Goal: Check status: Check status

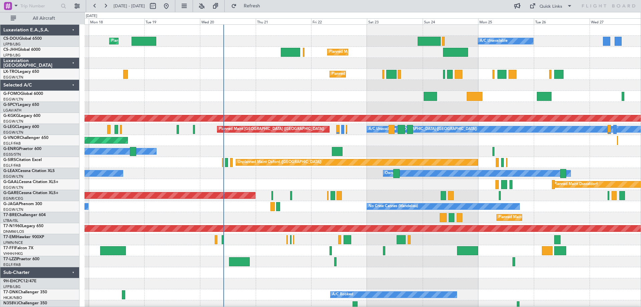
click at [376, 104] on div "Planned Maint [GEOGRAPHIC_DATA] ([GEOGRAPHIC_DATA]) Planned Maint [GEOGRAPHIC_D…" at bounding box center [362, 168] width 556 height 286
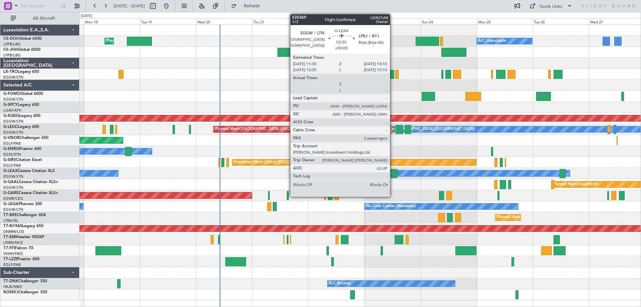
click at [393, 174] on div at bounding box center [394, 173] width 6 height 9
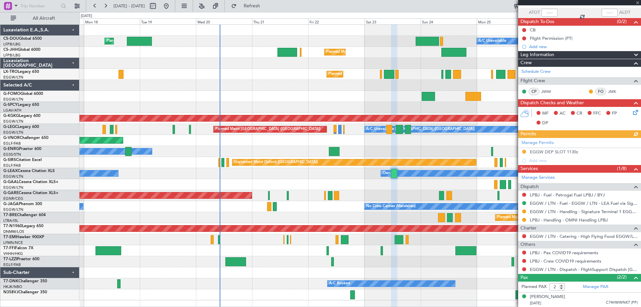
scroll to position [63, 0]
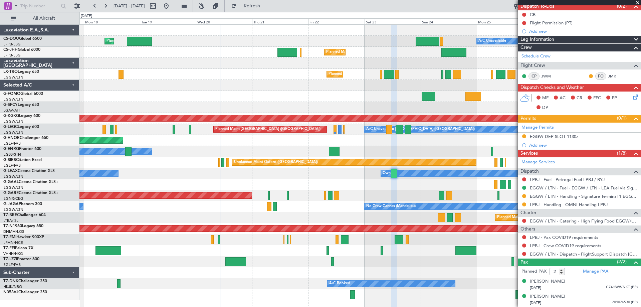
click at [636, 1] on span at bounding box center [637, 3] width 7 height 6
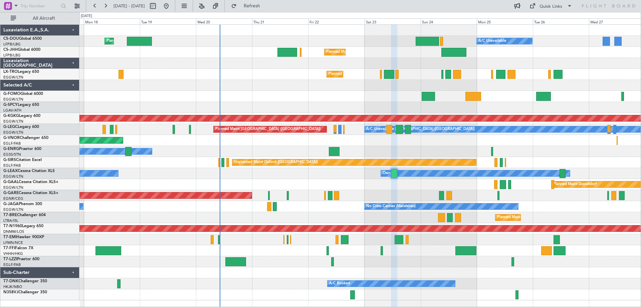
type input "0"
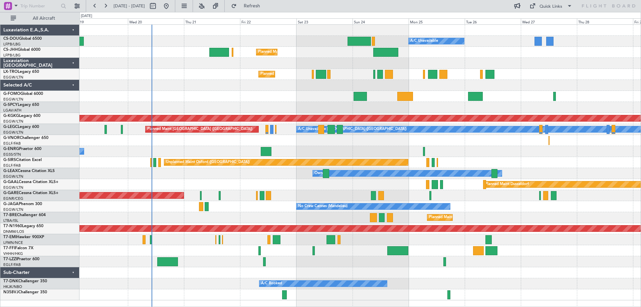
click at [310, 277] on div at bounding box center [359, 272] width 561 height 11
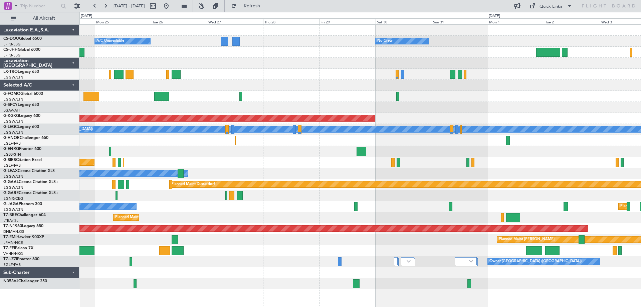
click at [210, 76] on div "Planned Maint [GEOGRAPHIC_DATA] ([GEOGRAPHIC_DATA])" at bounding box center [359, 74] width 561 height 11
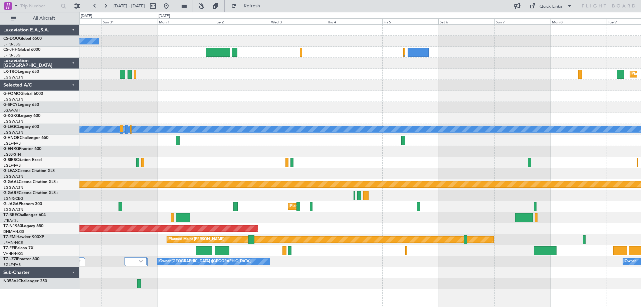
click at [244, 88] on div "No Crew Planned [GEOGRAPHIC_DATA] AOG Maint [GEOGRAPHIC_DATA] ([GEOGRAPHIC_DATA…" at bounding box center [359, 157] width 561 height 264
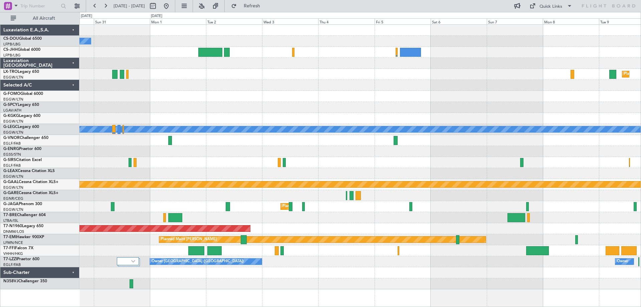
click at [326, 86] on div at bounding box center [359, 85] width 561 height 11
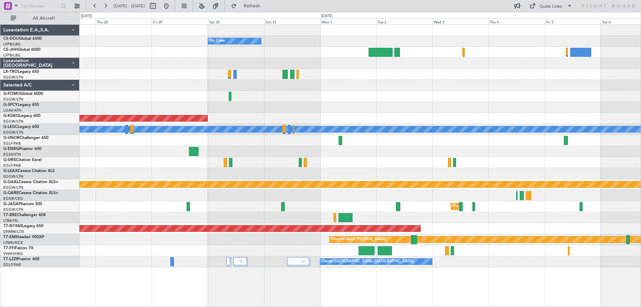
click at [491, 94] on div at bounding box center [359, 96] width 561 height 11
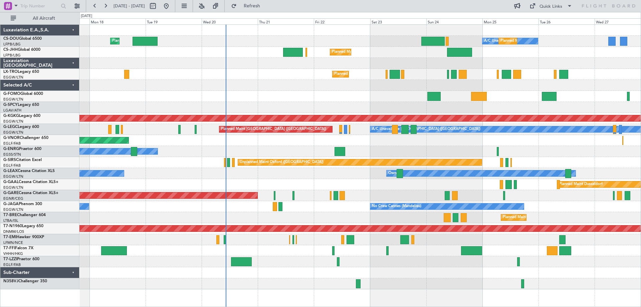
click at [515, 87] on div at bounding box center [359, 85] width 561 height 11
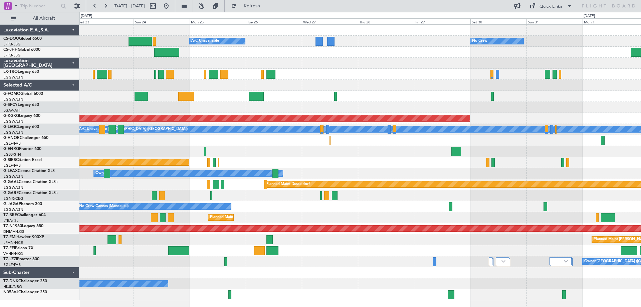
click at [288, 81] on div "Planned Maint [GEOGRAPHIC_DATA] ([GEOGRAPHIC_DATA]) A/C Unavailable No Crew Pla…" at bounding box center [359, 162] width 561 height 275
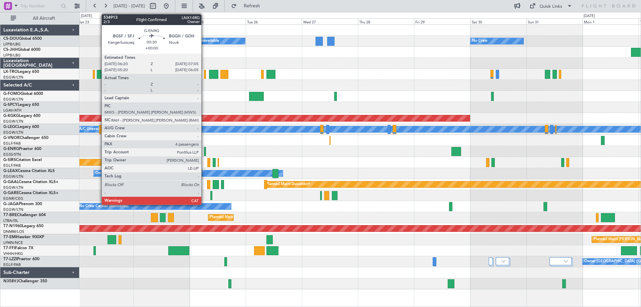
click at [204, 153] on div at bounding box center [205, 151] width 2 height 9
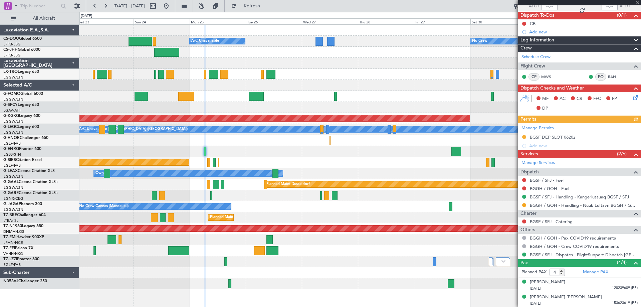
scroll to position [84, 0]
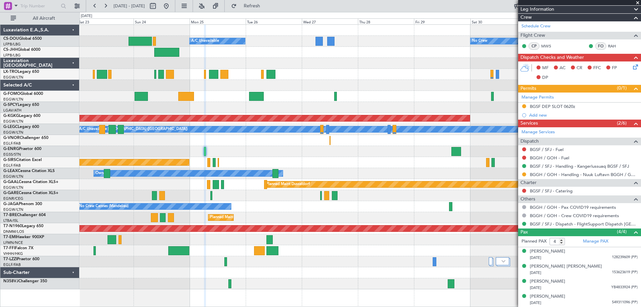
click at [637, 2] on span at bounding box center [637, 3] width 7 height 6
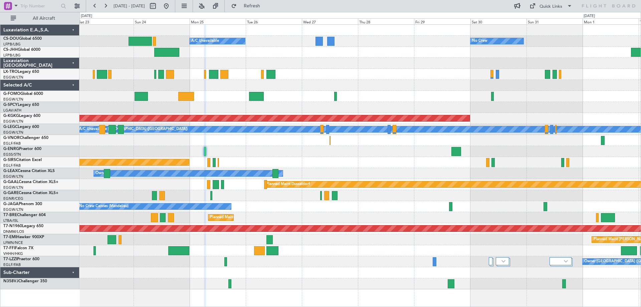
type input "0"
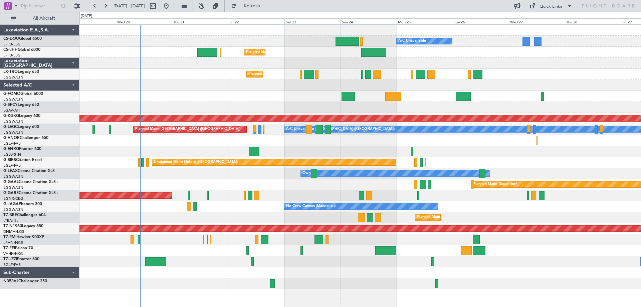
click at [529, 86] on div at bounding box center [359, 85] width 561 height 11
